Goal: Information Seeking & Learning: Ask a question

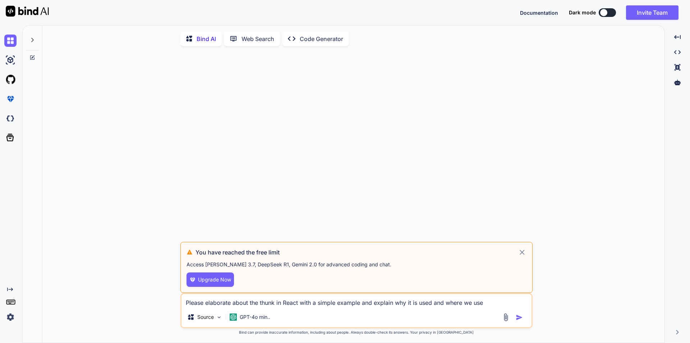
click at [521, 254] on icon at bounding box center [522, 252] width 8 height 9
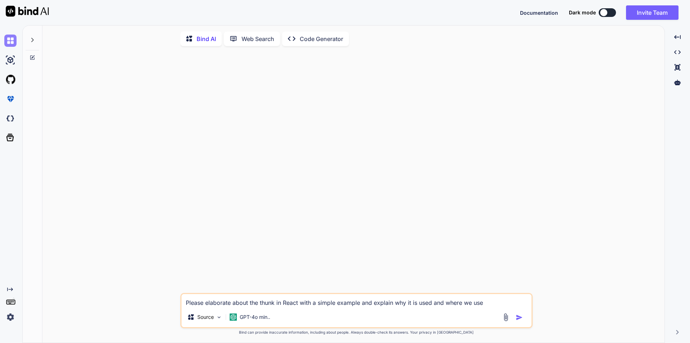
click at [12, 43] on img at bounding box center [10, 41] width 12 height 12
type textarea "x"
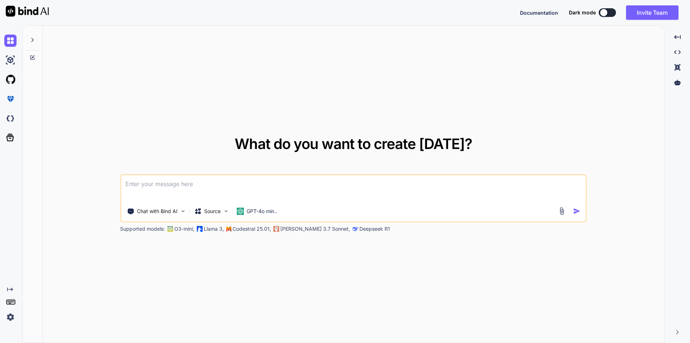
click at [136, 187] on textarea at bounding box center [353, 188] width 465 height 27
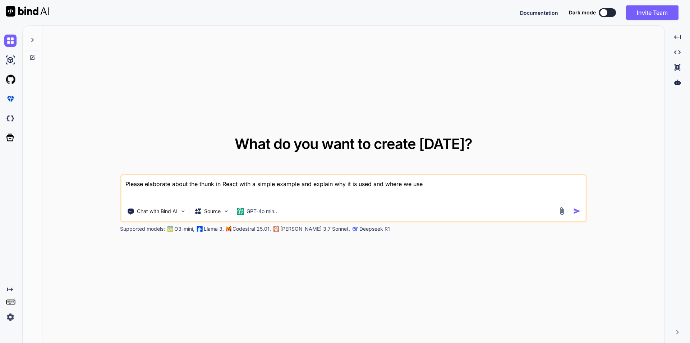
type textarea "Please elaborate about the thunk in React with a simple example and explain why…"
click at [575, 213] on img "button" at bounding box center [578, 211] width 8 height 8
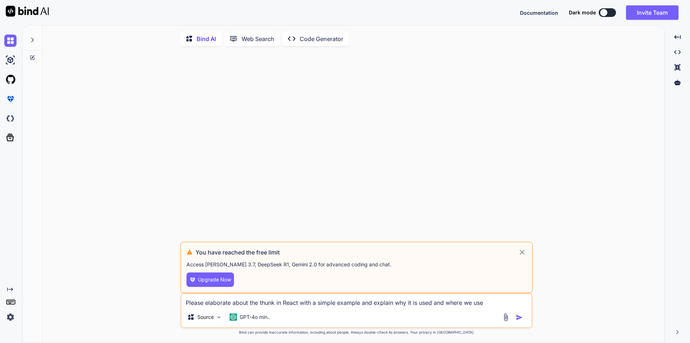
click at [520, 254] on icon at bounding box center [522, 252] width 8 height 9
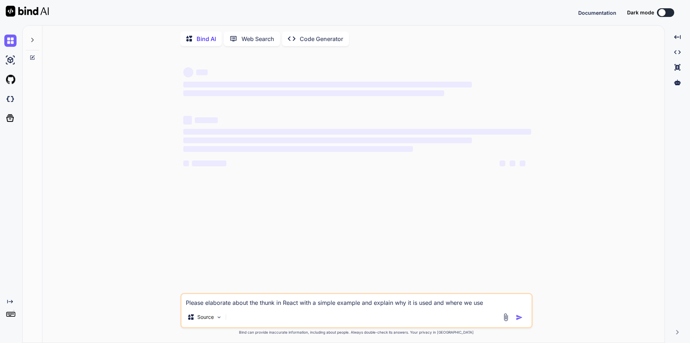
type textarea "x"
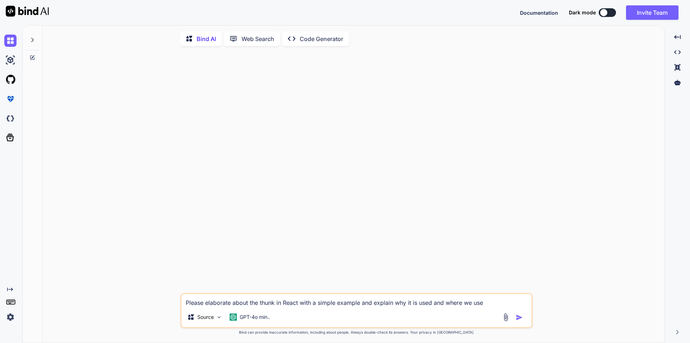
click at [520, 317] on img "button" at bounding box center [519, 317] width 7 height 7
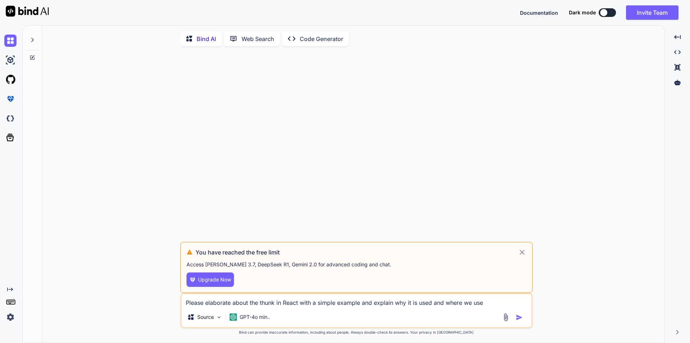
click at [525, 255] on icon at bounding box center [522, 252] width 8 height 9
